Goal: Communication & Community: Answer question/provide support

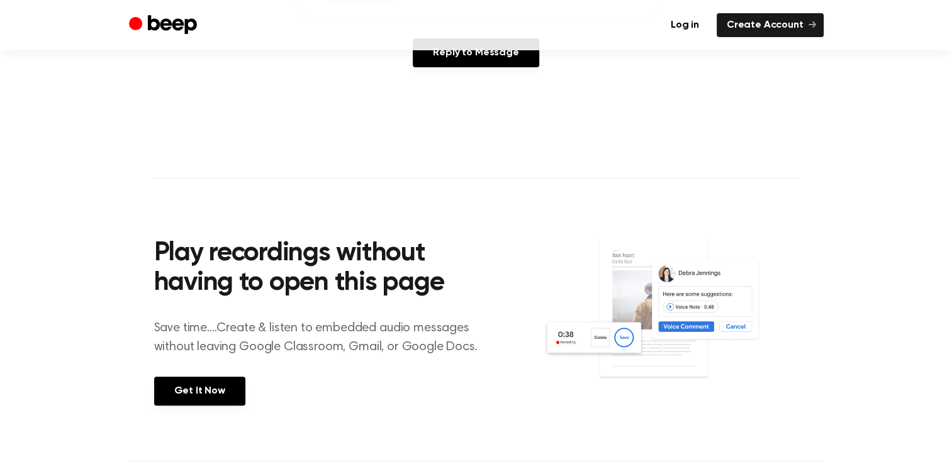
scroll to position [189, 0]
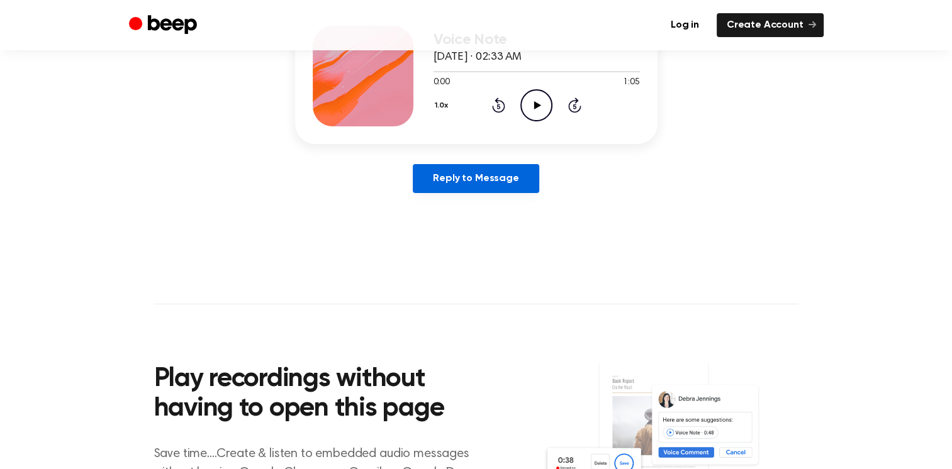
click at [452, 182] on link "Reply to Message" at bounding box center [476, 178] width 126 height 29
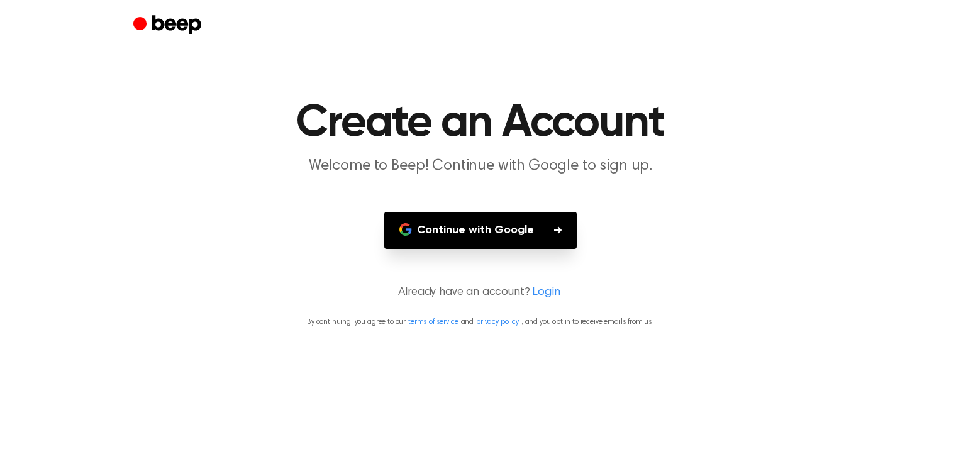
click at [434, 228] on button "Continue with Google" at bounding box center [480, 230] width 192 height 37
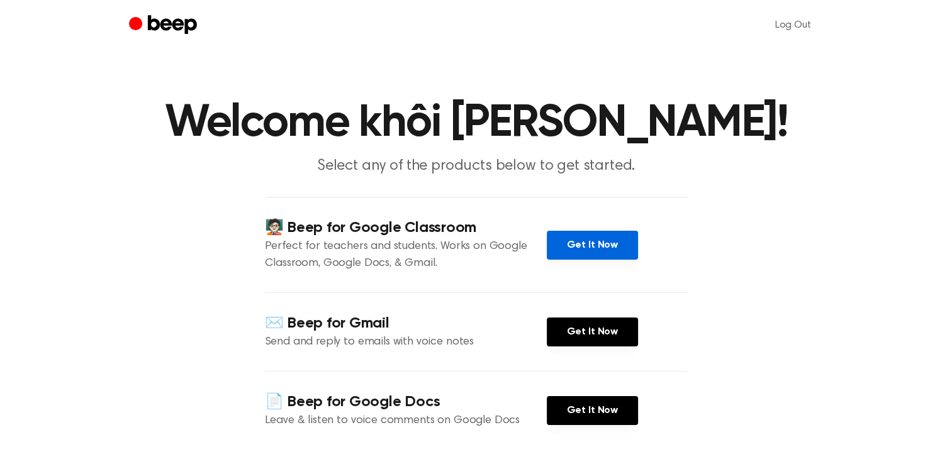
click at [562, 235] on link "Get It Now" at bounding box center [592, 245] width 91 height 29
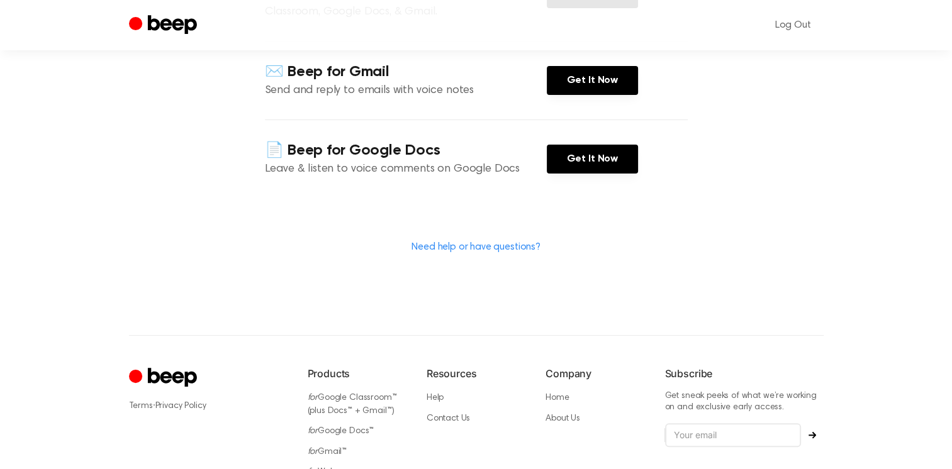
scroll to position [126, 0]
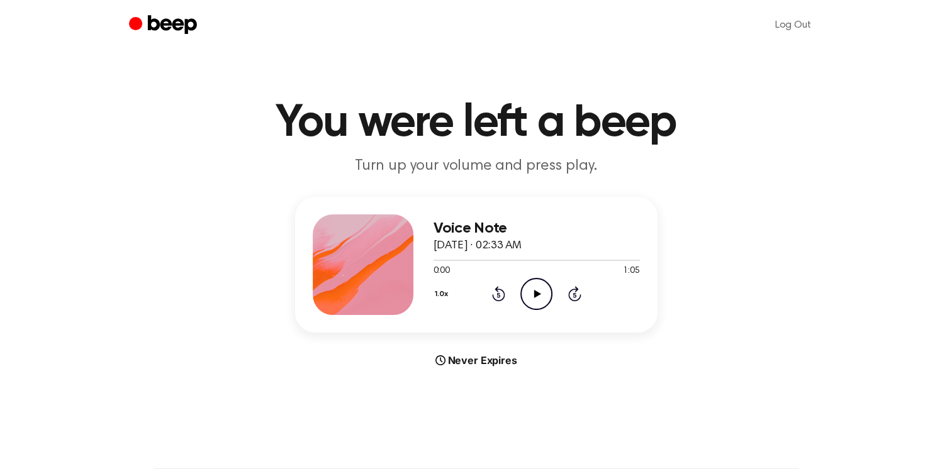
click at [536, 292] on icon at bounding box center [537, 294] width 7 height 8
click at [496, 297] on icon "Rewind 5 seconds" at bounding box center [498, 294] width 14 height 16
click at [609, 380] on main "You were left a beep Turn up your volume and press play. Voice Note August 6, 2…" at bounding box center [476, 376] width 952 height 752
click at [497, 294] on icon at bounding box center [498, 295] width 3 height 5
